Goal: Task Accomplishment & Management: Use online tool/utility

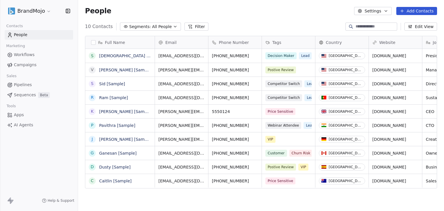
scroll to position [181, 361]
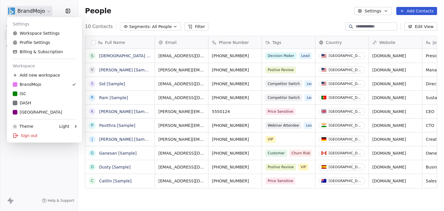
click at [36, 13] on html "BrandMojo Contacts People Marketing Workflows Campaigns Sales Pipelines Sequenc…" at bounding box center [222, 105] width 444 height 211
click at [36, 115] on div "C Chitrakoota School" at bounding box center [37, 112] width 49 height 6
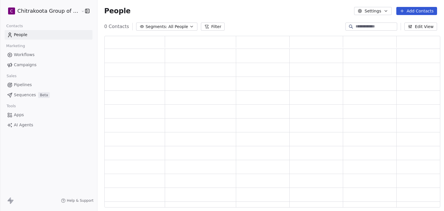
scroll to position [167, 331]
click at [16, 118] on span "Apps" at bounding box center [19, 115] width 10 height 6
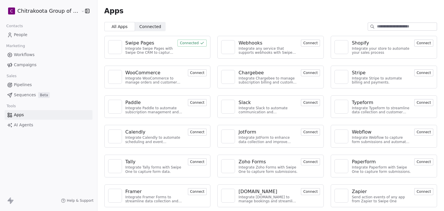
click at [141, 48] on div "Integrate Swipe Pages with Swipe One CRM to capture lead data." at bounding box center [149, 51] width 49 height 8
click at [141, 44] on div "Swipe Pages" at bounding box center [139, 43] width 29 height 7
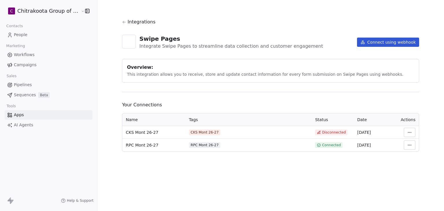
click at [406, 145] on html "C Chitrakoota Group of Institutions Contacts People Marketing Workflows Campaig…" at bounding box center [222, 105] width 444 height 211
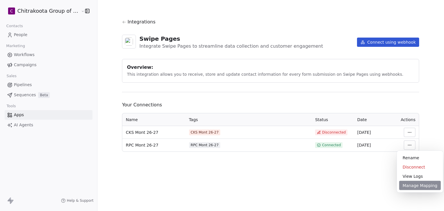
click at [415, 185] on div "Manage Mapping" at bounding box center [420, 185] width 42 height 9
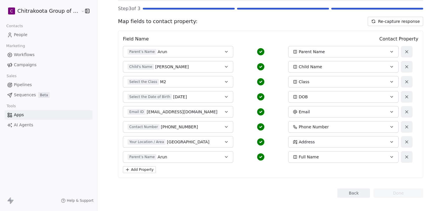
scroll to position [50, 0]
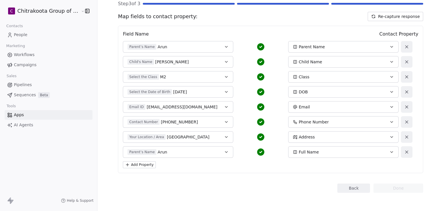
click at [350, 189] on button "Back" at bounding box center [353, 188] width 33 height 9
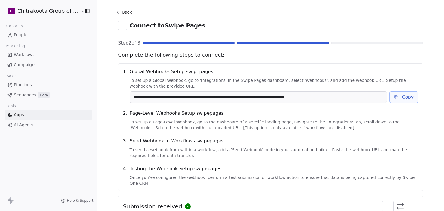
scroll to position [0, 0]
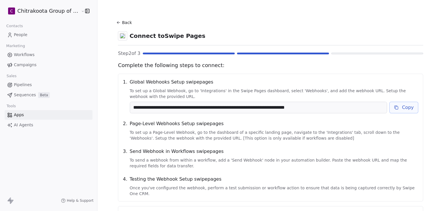
click at [122, 23] on button "Back" at bounding box center [125, 22] width 19 height 10
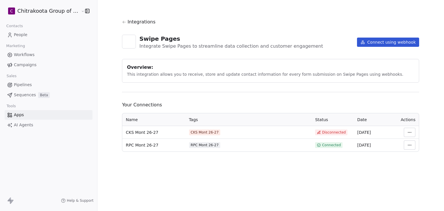
click at [27, 35] on span "People" at bounding box center [21, 35] width 14 height 6
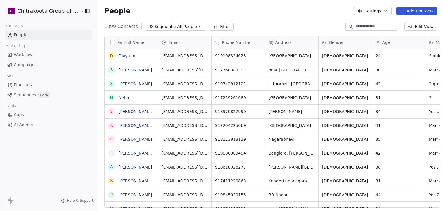
scroll to position [181, 345]
click at [365, 27] on input at bounding box center [376, 27] width 40 height 6
type input "****"
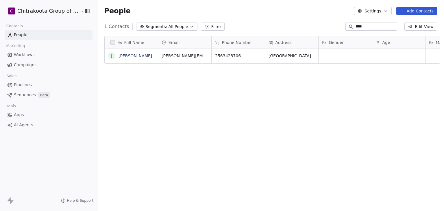
click at [272, 89] on div "Full Name J Jane Doe Email Phone Number Address Gender Age Marital Status Highe…" at bounding box center [270, 124] width 347 height 186
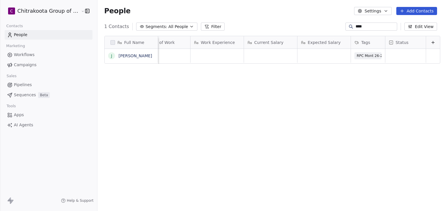
scroll to position [0, 0]
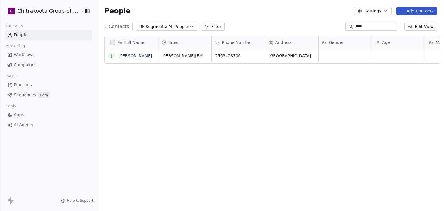
click at [246, 95] on div "Full Name J Jane Doe Email Phone Number Address Gender Age Marital Status Highe…" at bounding box center [270, 124] width 347 height 186
click at [127, 55] on link "Jane Doe" at bounding box center [136, 55] width 34 height 5
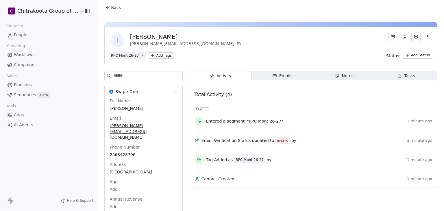
click at [106, 8] on icon at bounding box center [108, 7] width 5 height 5
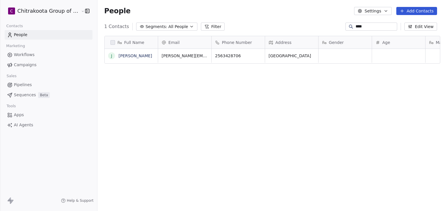
scroll to position [181, 345]
click at [169, 103] on div "Full Name J Jane Doe Email Phone Number Address Gender Age Marital Status Highe…" at bounding box center [270, 124] width 347 height 186
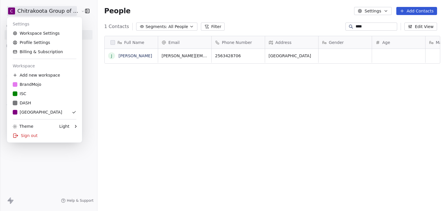
click at [43, 10] on html "C Chitrakoota Group of Institutions Contacts People Marketing Workflows Campaig…" at bounding box center [222, 105] width 444 height 211
click at [24, 140] on div "Sign out" at bounding box center [44, 135] width 71 height 9
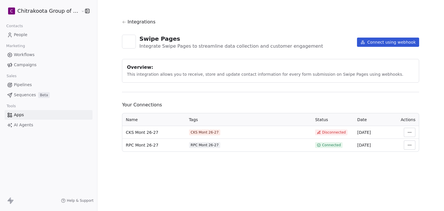
click at [409, 143] on html "C Chitrakoota Group of Institutions Contacts People Marketing Workflows Campaig…" at bounding box center [222, 105] width 444 height 211
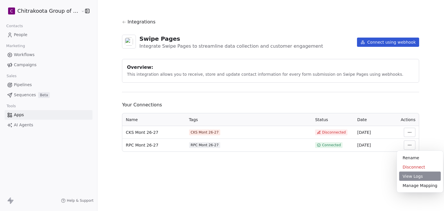
click at [413, 177] on div "View Logs" at bounding box center [420, 176] width 42 height 9
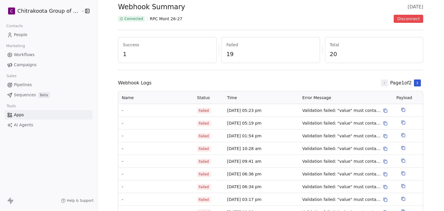
scroll to position [29, 0]
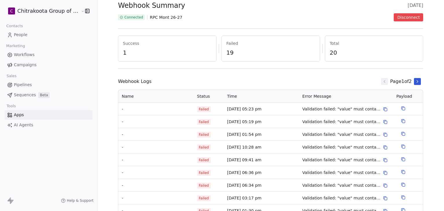
click at [383, 108] on icon at bounding box center [385, 109] width 5 height 5
click at [401, 108] on icon at bounding box center [403, 108] width 5 height 5
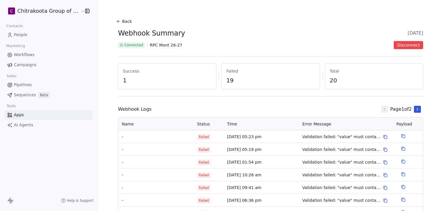
scroll to position [0, 0]
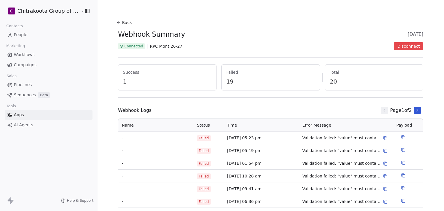
click at [119, 20] on button "Back" at bounding box center [125, 22] width 19 height 10
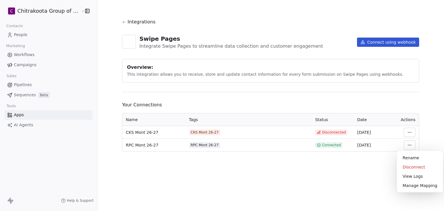
click at [409, 146] on html "C Chitrakoota Group of Institutions Contacts People Marketing Workflows Campaig…" at bounding box center [222, 105] width 444 height 211
click at [414, 178] on div "View Logs" at bounding box center [420, 176] width 42 height 9
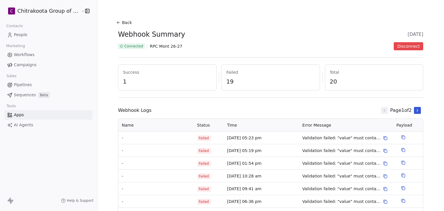
click at [385, 141] on button at bounding box center [385, 138] width 7 height 7
click at [108, 58] on section "Back Webhook Summary [DATE] Connected RPC Mont 26-27 Disconnect Success 1 Faile…" at bounding box center [270, 139] width 333 height 278
click at [118, 20] on button "Back" at bounding box center [125, 22] width 19 height 10
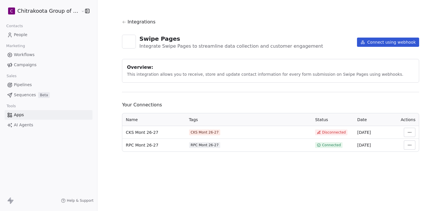
click at [406, 146] on html "C Chitrakoota Group of Institutions Contacts People Marketing Workflows Campaig…" at bounding box center [222, 105] width 444 height 211
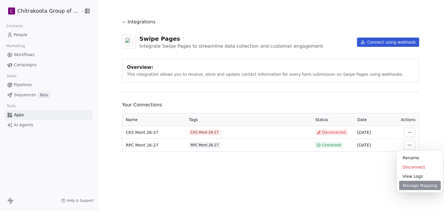
click at [413, 186] on div "Manage Mapping" at bounding box center [420, 185] width 42 height 9
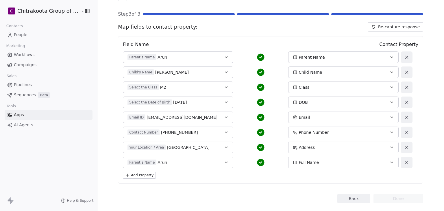
scroll to position [21, 0]
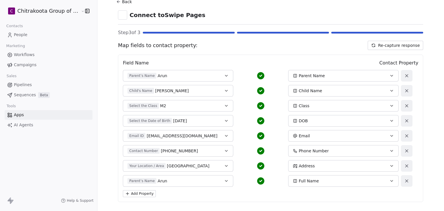
click at [116, 2] on icon at bounding box center [118, 1] width 5 height 5
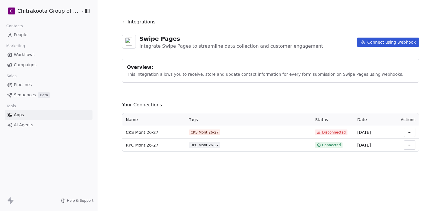
click at [209, 95] on div "Integrations Swipe Pages Integrate Swipe Pages to streamline data collection an…" at bounding box center [270, 85] width 297 height 133
click at [105, 90] on div "Integrations Swipe Pages Integrate Swipe Pages to streamline data collection an…" at bounding box center [270, 105] width 347 height 211
click at [408, 142] on html "C Chitrakoota Group of Institutions Contacts People Marketing Workflows Campaig…" at bounding box center [222, 105] width 444 height 211
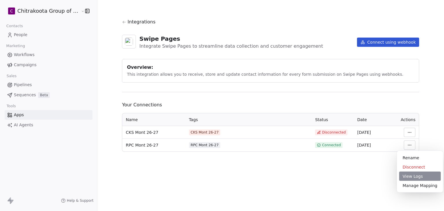
click at [410, 178] on div "View Logs" at bounding box center [420, 176] width 42 height 9
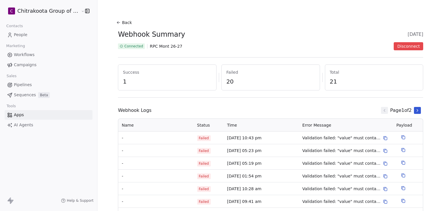
click at [383, 138] on icon at bounding box center [385, 138] width 5 height 5
click at [118, 20] on button "Back" at bounding box center [125, 22] width 19 height 10
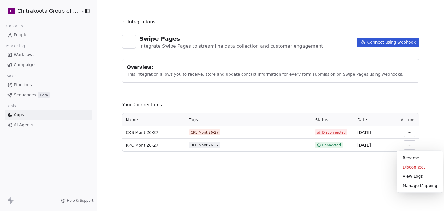
click at [413, 142] on html "C Chitrakoota Group of Institutions Contacts People Marketing Workflows Campaig…" at bounding box center [222, 105] width 444 height 211
click at [415, 178] on div "View Logs" at bounding box center [420, 176] width 42 height 9
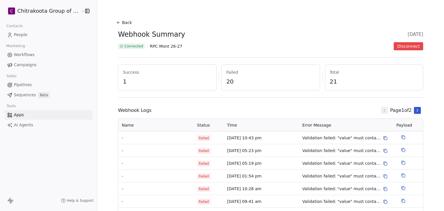
click at [318, 103] on div "Back Webhook Summary [DATE] Connected RPC Mont 26-27 Disconnect Success 1 Faile…" at bounding box center [270, 139] width 305 height 241
click at [116, 20] on icon at bounding box center [118, 22] width 5 height 5
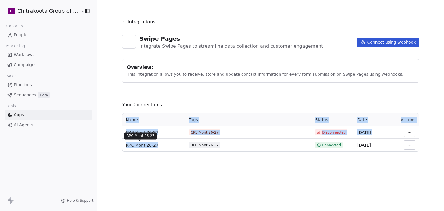
drag, startPoint x: 160, startPoint y: 145, endPoint x: 119, endPoint y: 145, distance: 41.1
click at [119, 145] on section "Integrations Swipe Pages Integrate Swipe Pages to streamline data collection an…" at bounding box center [270, 85] width 325 height 170
click at [168, 139] on td "RPC Mont 26-27" at bounding box center [153, 145] width 63 height 13
drag, startPoint x: 162, startPoint y: 144, endPoint x: 157, endPoint y: 120, distance: 24.2
click at [161, 144] on div "RPC Mont 26-27" at bounding box center [154, 145] width 56 height 6
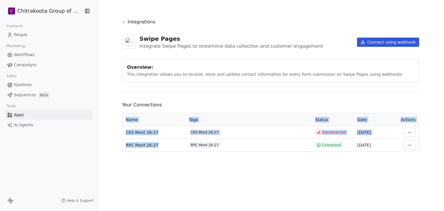
click at [157, 119] on th "Name" at bounding box center [153, 119] width 63 height 13
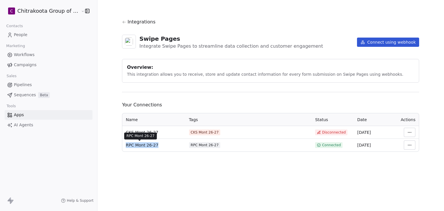
drag, startPoint x: 157, startPoint y: 143, endPoint x: 124, endPoint y: 145, distance: 32.8
click at [126, 145] on div "RPC Mont 26-27" at bounding box center [154, 145] width 56 height 6
copy span "RPC Mont 26-27"
click at [219, 97] on div "Integrations Swipe Pages Integrate Swipe Pages to streamline data collection an…" at bounding box center [270, 85] width 297 height 133
